Goal: Task Accomplishment & Management: Manage account settings

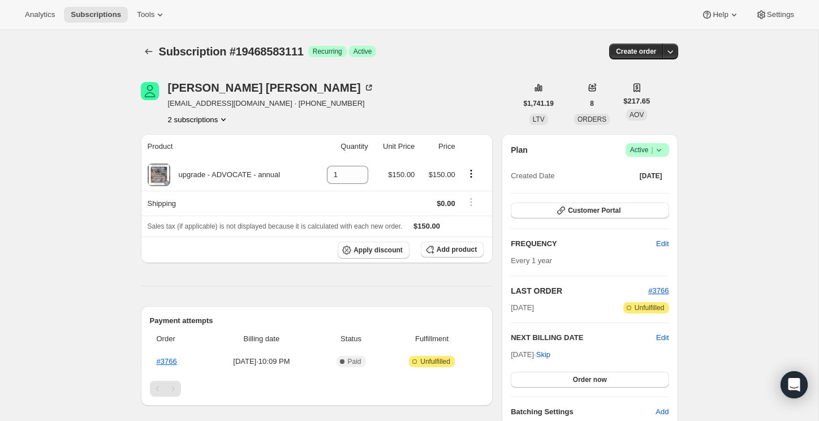
click at [656, 151] on icon at bounding box center [658, 149] width 11 height 11
click at [639, 189] on span "Cancel subscription" at bounding box center [644, 191] width 64 height 8
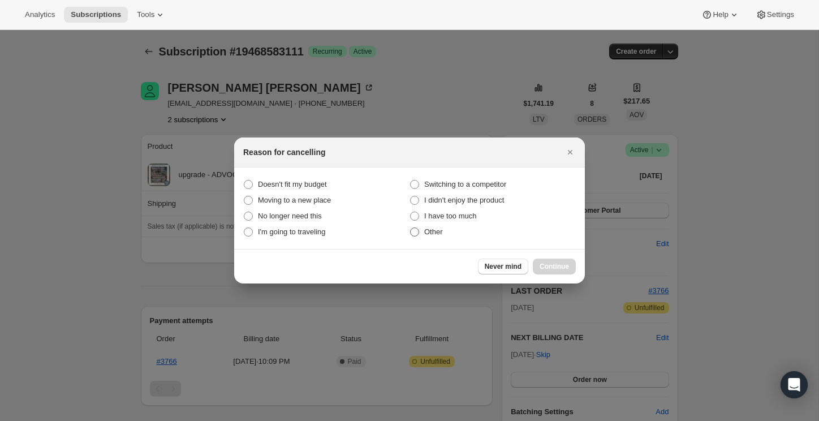
click at [420, 234] on label "Other" at bounding box center [492, 232] width 166 height 16
click at [411, 228] on input "Other" at bounding box center [410, 227] width 1 height 1
radio input "true"
click at [540, 261] on button "Continue" at bounding box center [554, 266] width 43 height 16
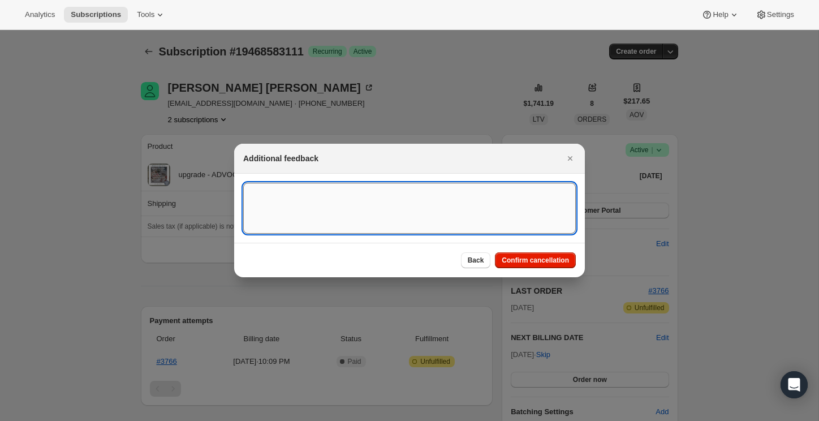
click at [392, 196] on textarea ":r1v:" at bounding box center [409, 208] width 333 height 51
type textarea "Customer transitioned to Partner"
click at [558, 261] on span "Confirm cancellation" at bounding box center [535, 260] width 67 height 9
